Goal: Information Seeking & Learning: Learn about a topic

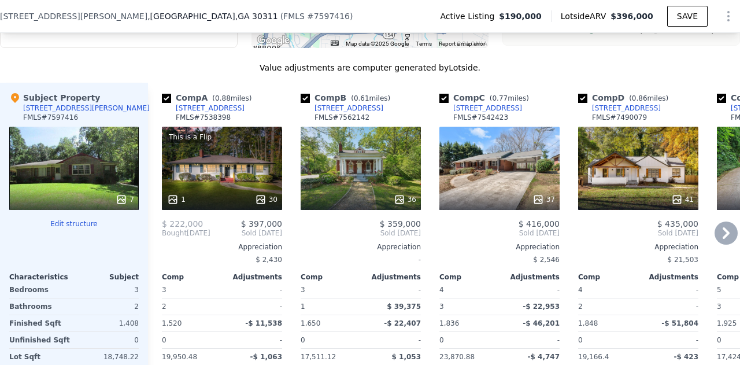
click at [224, 168] on div "This is a Flip 1 30" at bounding box center [222, 168] width 120 height 83
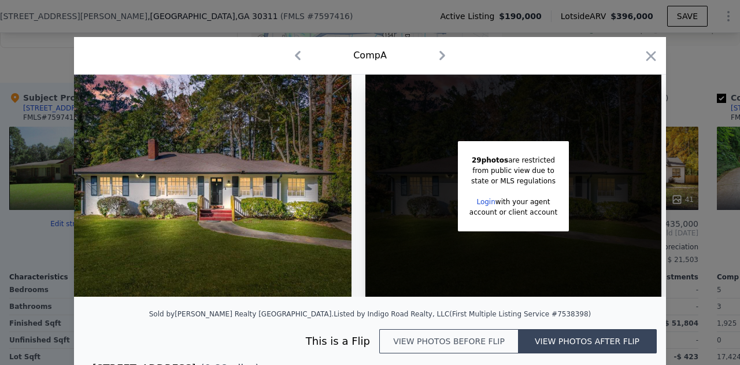
scroll to position [74, 0]
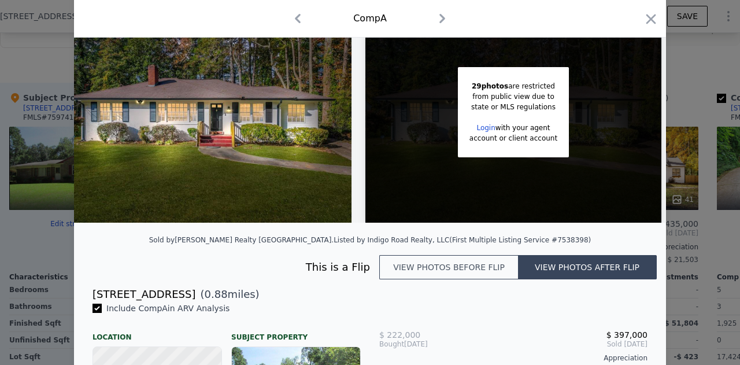
drag, startPoint x: 197, startPoint y: 299, endPoint x: 90, endPoint y: 300, distance: 107.5
click at [93, 300] on div "[STREET_ADDRESS]" at bounding box center [144, 294] width 103 height 16
copy div "[STREET_ADDRESS]"
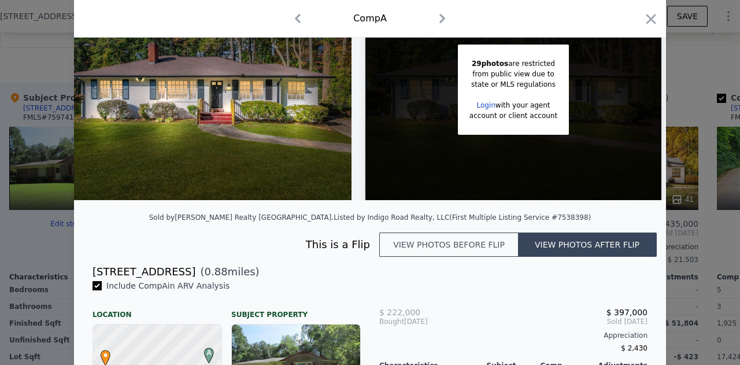
scroll to position [97, 0]
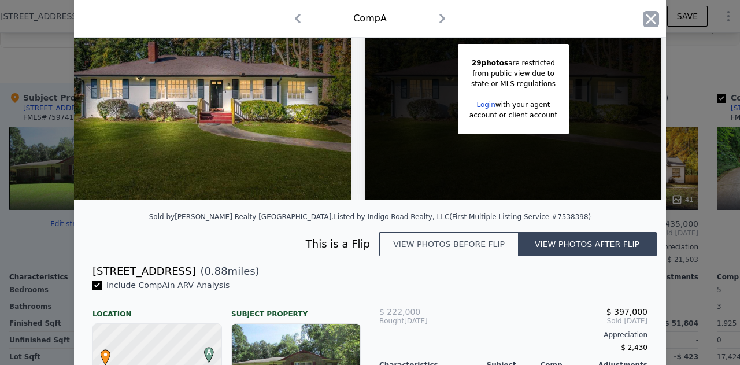
click at [650, 21] on icon "button" at bounding box center [651, 19] width 16 height 16
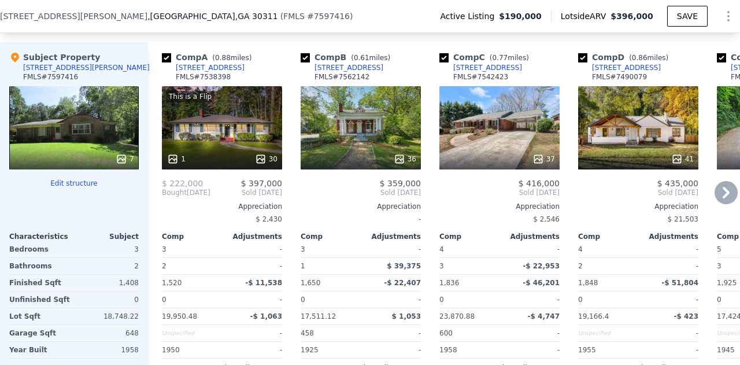
click at [391, 134] on div "36" at bounding box center [361, 127] width 120 height 83
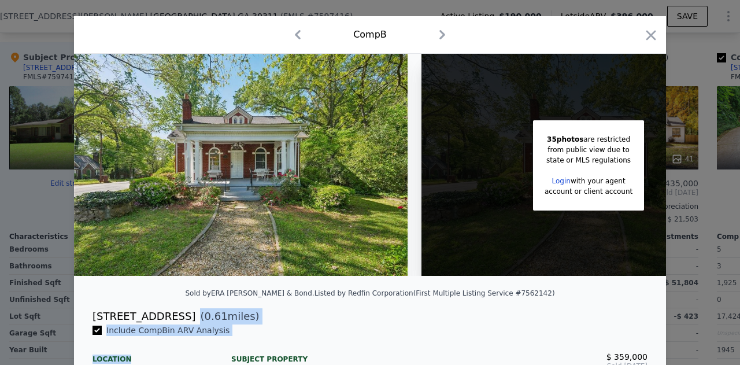
scroll to position [32, 0]
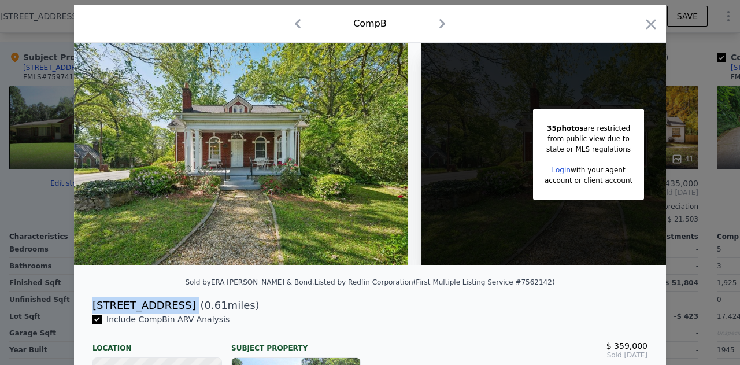
drag, startPoint x: 221, startPoint y: 345, endPoint x: 83, endPoint y: 312, distance: 141.6
click at [83, 312] on div "[STREET_ADDRESS] ( 0.61 miles)" at bounding box center [370, 305] width 574 height 16
copy div "[STREET_ADDRESS]"
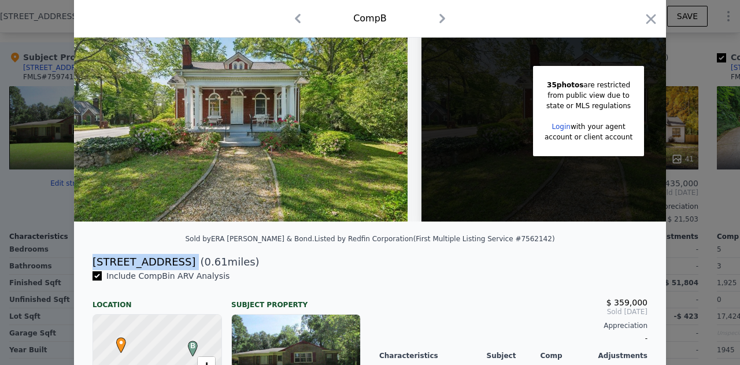
scroll to position [76, 0]
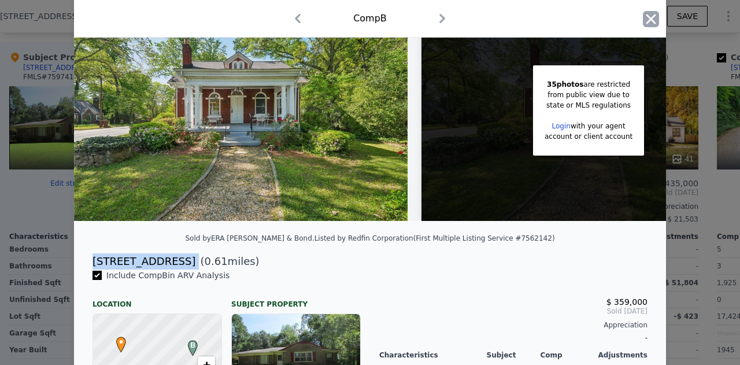
click at [653, 23] on icon "button" at bounding box center [651, 19] width 16 height 16
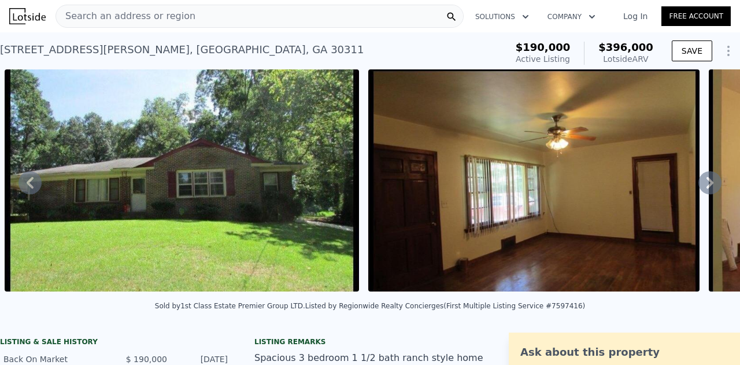
click at [124, 16] on span "Search an address or region" at bounding box center [125, 16] width 139 height 14
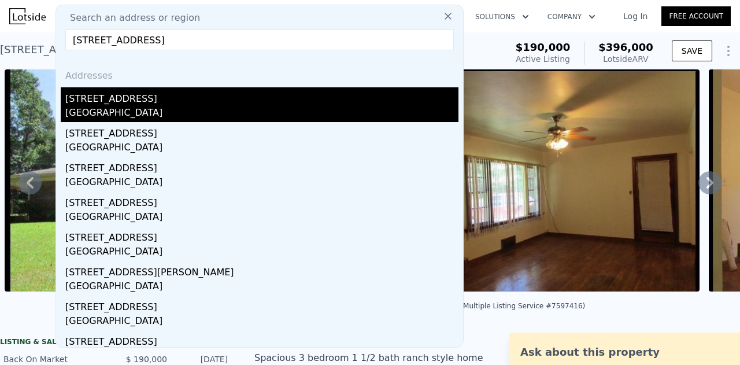
type input "[STREET_ADDRESS]"
click at [164, 97] on div "[STREET_ADDRESS]" at bounding box center [261, 96] width 393 height 19
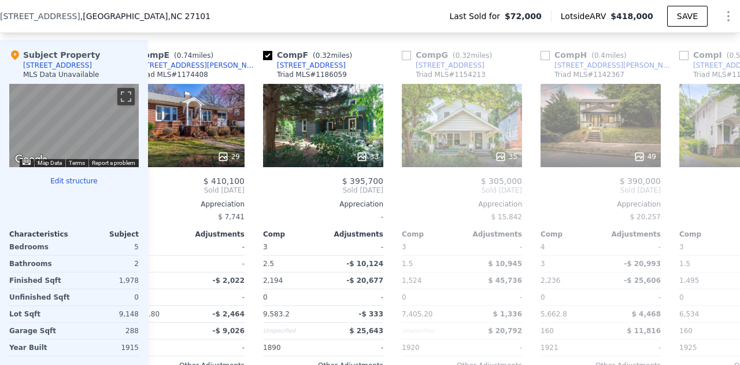
scroll to position [0, 591]
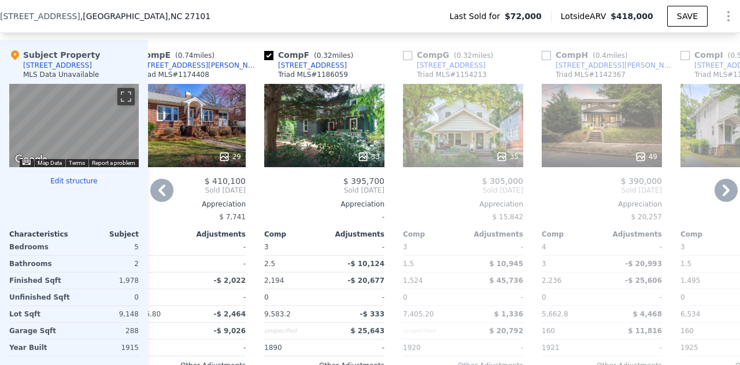
click at [335, 120] on div "33" at bounding box center [324, 125] width 120 height 83
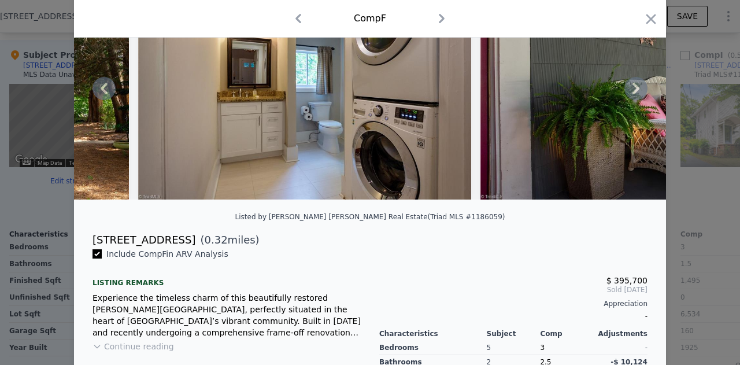
scroll to position [100, 0]
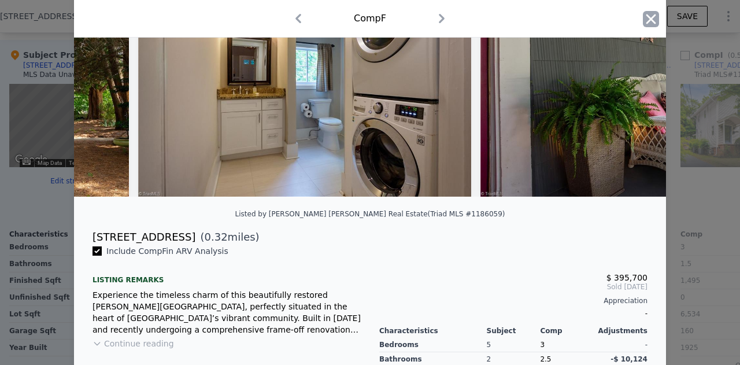
click at [650, 13] on icon "button" at bounding box center [651, 19] width 16 height 16
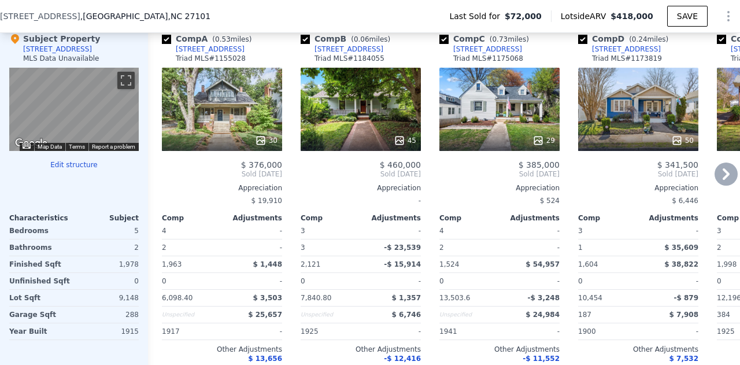
scroll to position [1180, 0]
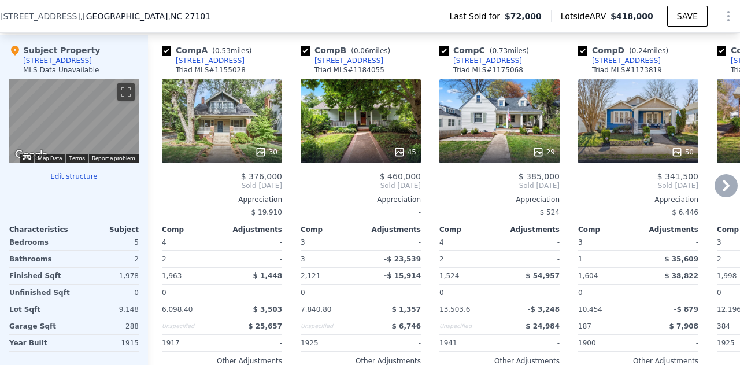
click at [234, 149] on div at bounding box center [222, 152] width 120 height 21
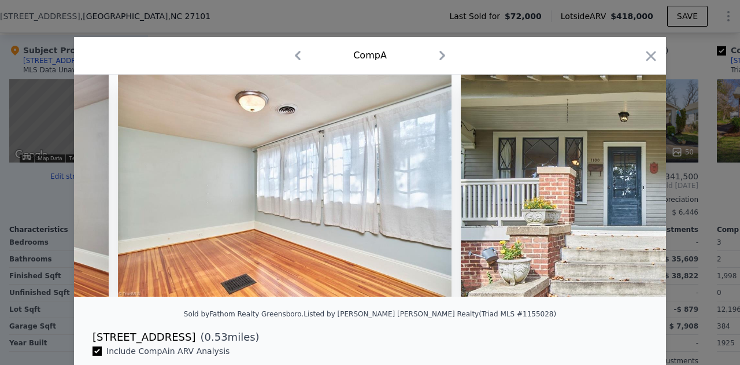
scroll to position [0, 7530]
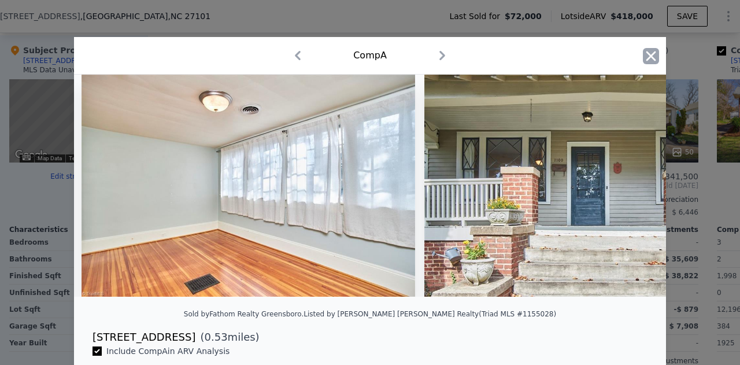
click at [652, 61] on icon "button" at bounding box center [651, 56] width 16 height 16
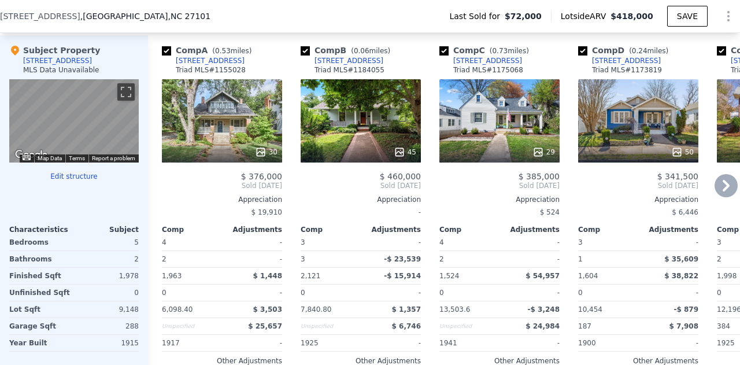
click at [350, 130] on div "45" at bounding box center [361, 120] width 120 height 83
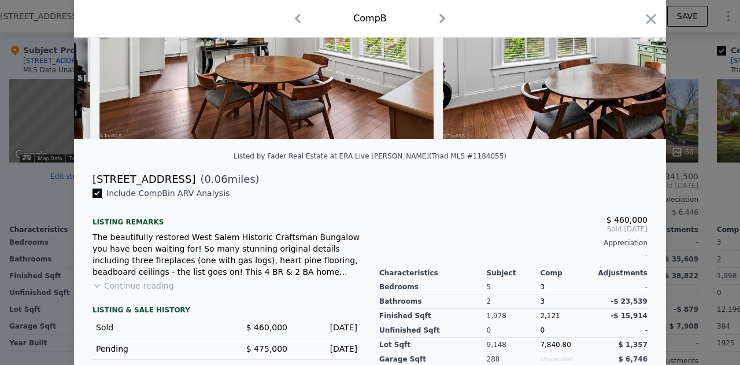
scroll to position [158, 0]
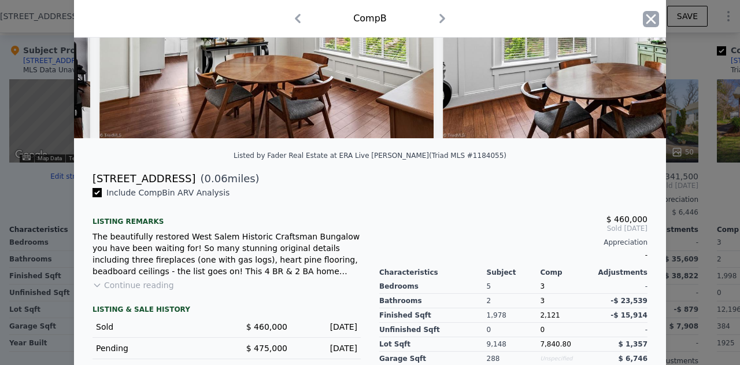
click at [646, 23] on icon "button" at bounding box center [651, 19] width 16 height 16
